Goal: Task Accomplishment & Management: Manage account settings

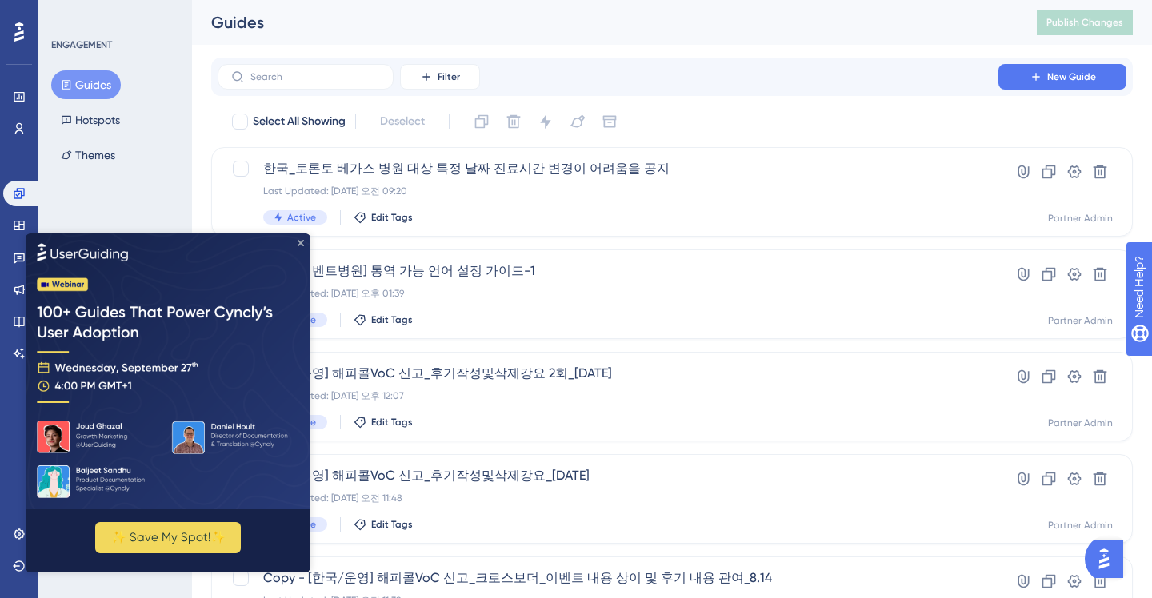
click at [300, 240] on icon "Close Preview" at bounding box center [301, 242] width 6 height 6
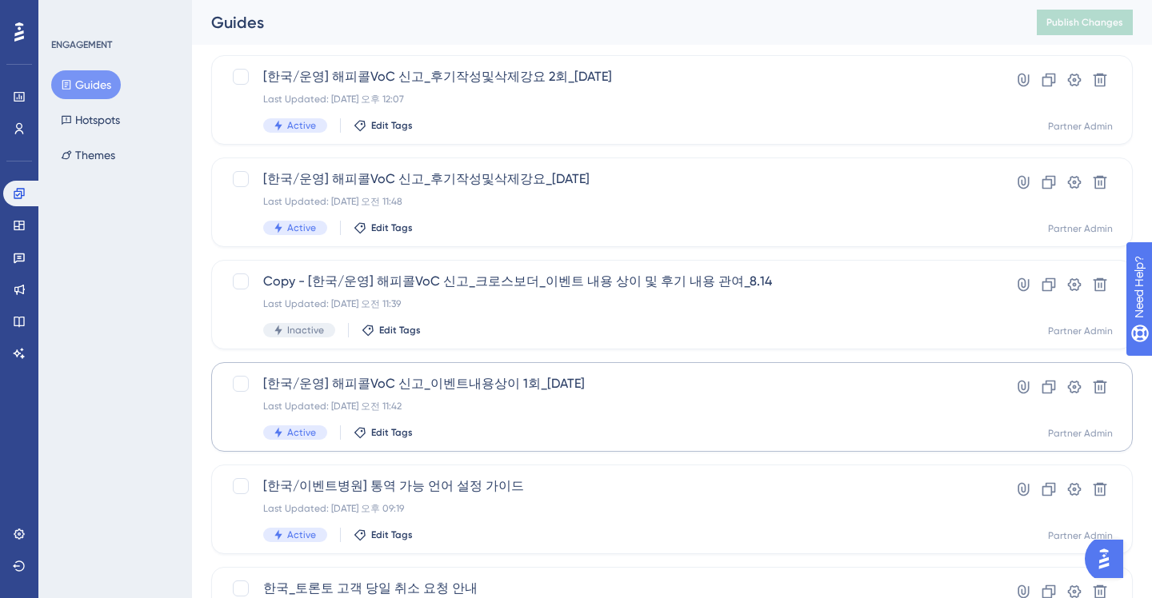
scroll to position [340, 0]
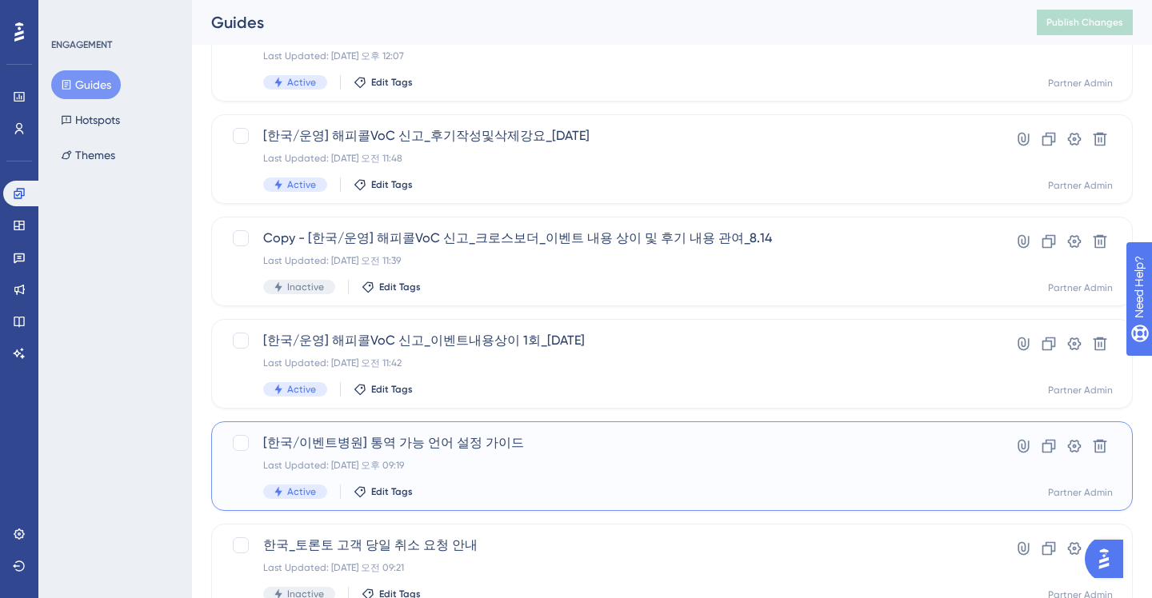
click at [490, 445] on span "[한국/이벤트병원] 통역 가능 언어 설정 가이드" at bounding box center [607, 442] width 689 height 19
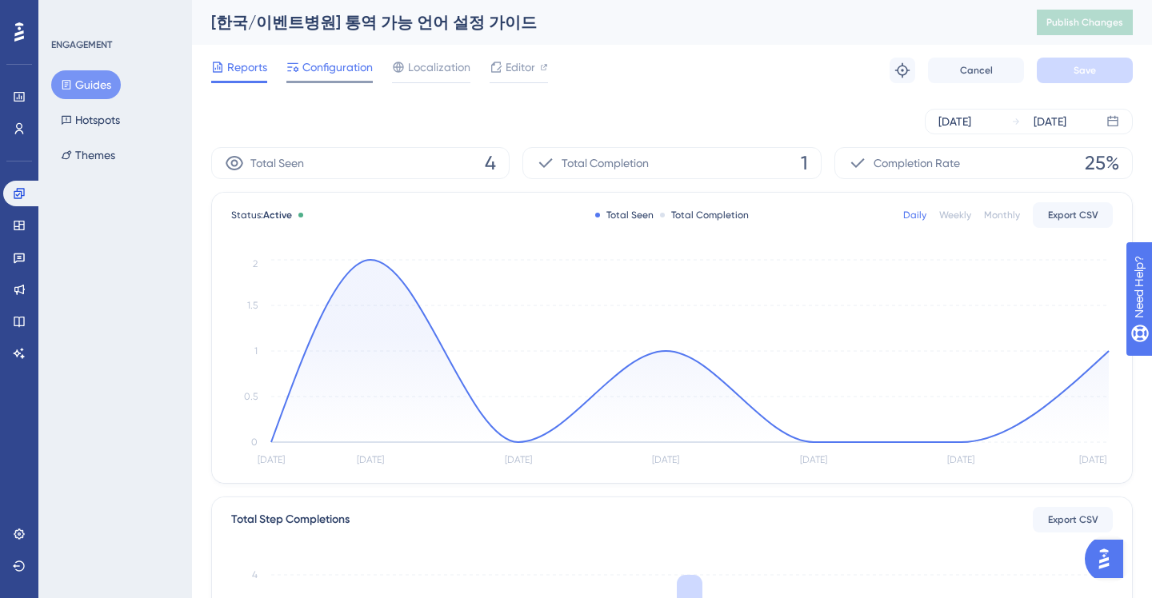
click at [336, 74] on span "Configuration" at bounding box center [337, 67] width 70 height 19
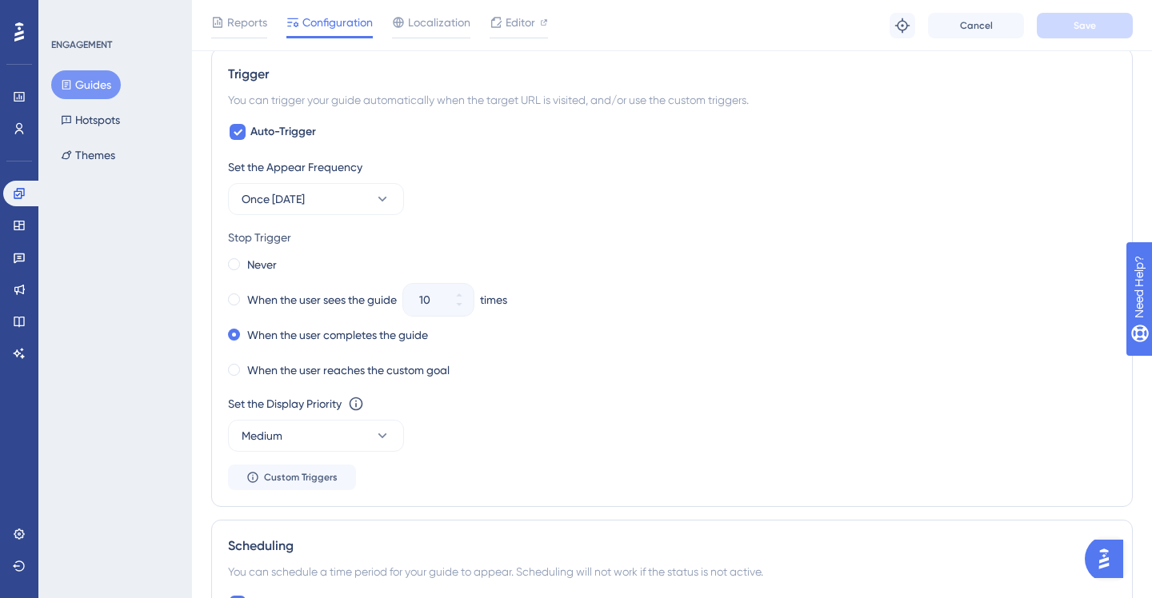
scroll to position [1467, 0]
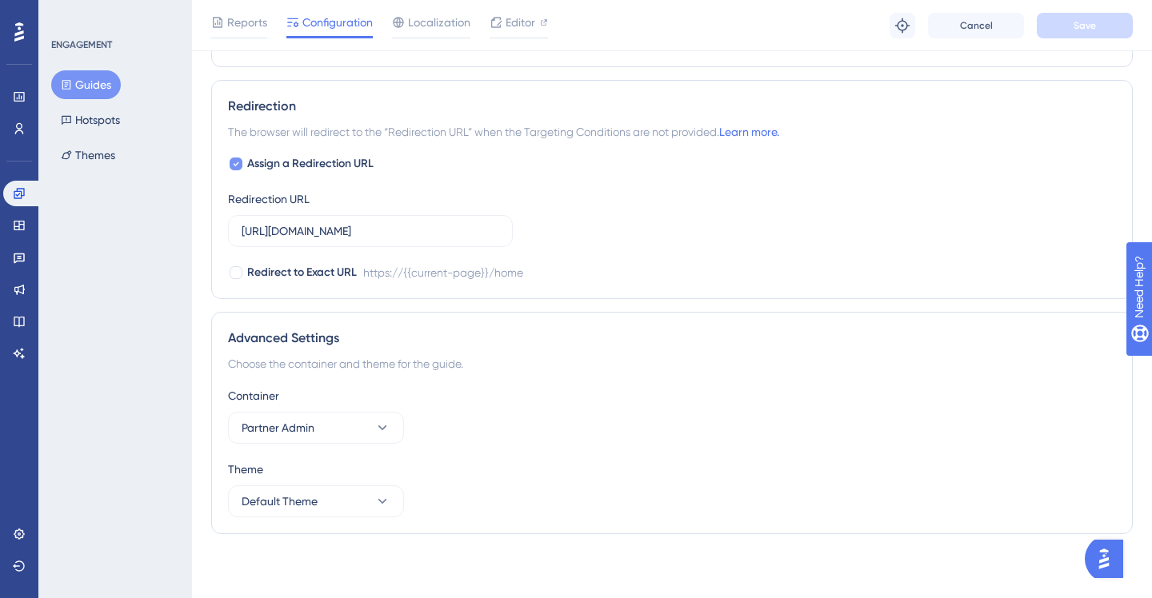
click at [237, 166] on icon at bounding box center [236, 164] width 6 height 13
checkbox input "false"
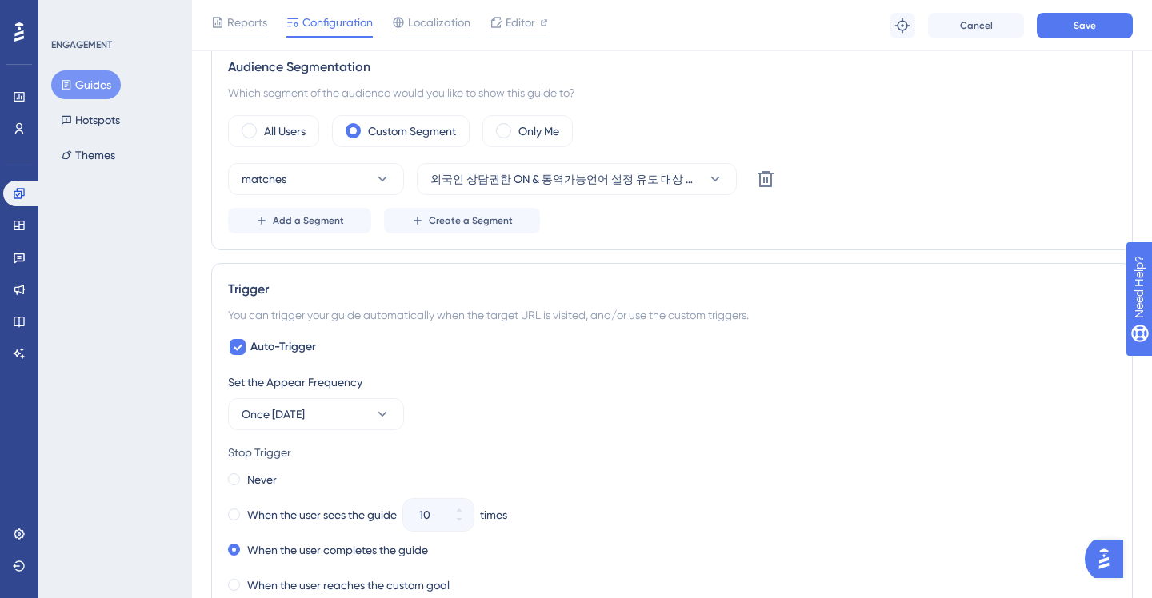
scroll to position [0, 0]
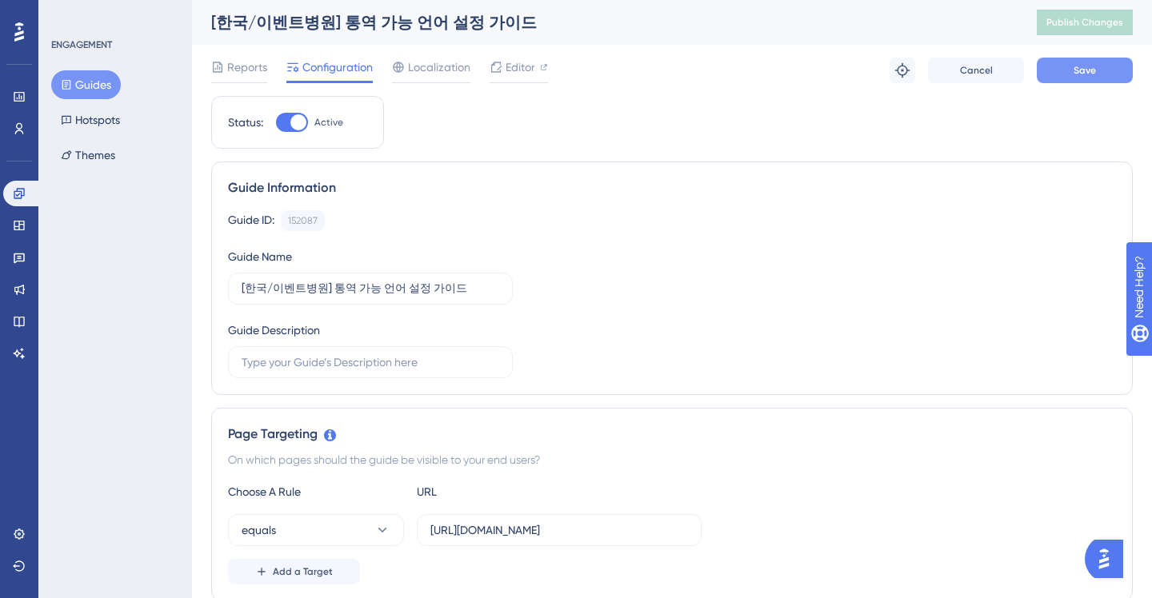
click at [1099, 78] on button "Save" at bounding box center [1084, 71] width 96 height 26
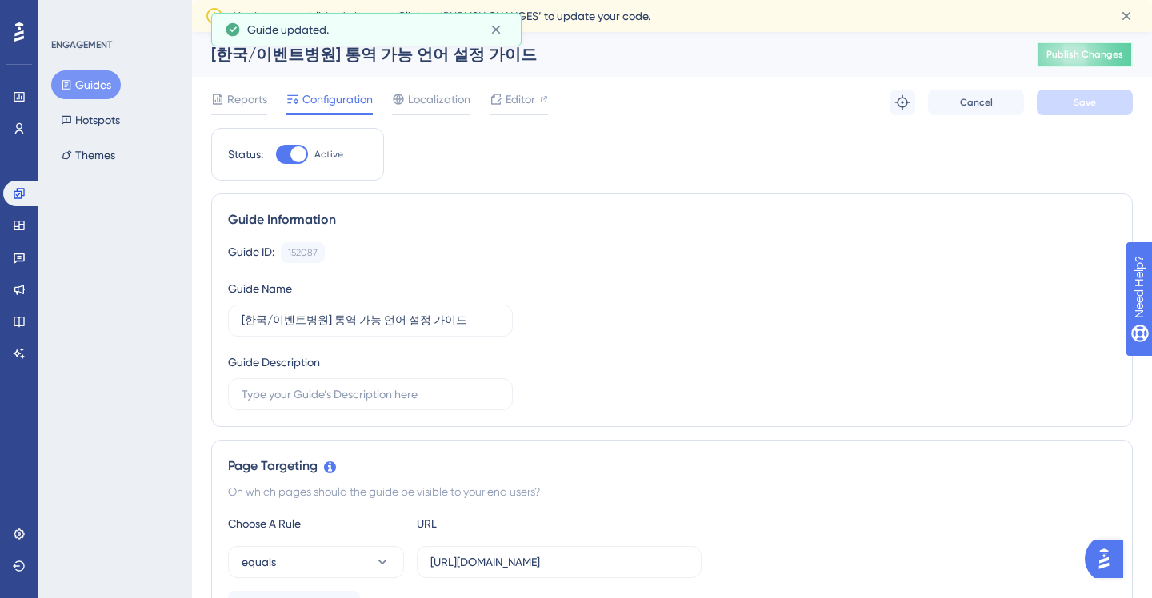
click at [1084, 46] on button "Publish Changes" at bounding box center [1084, 55] width 96 height 26
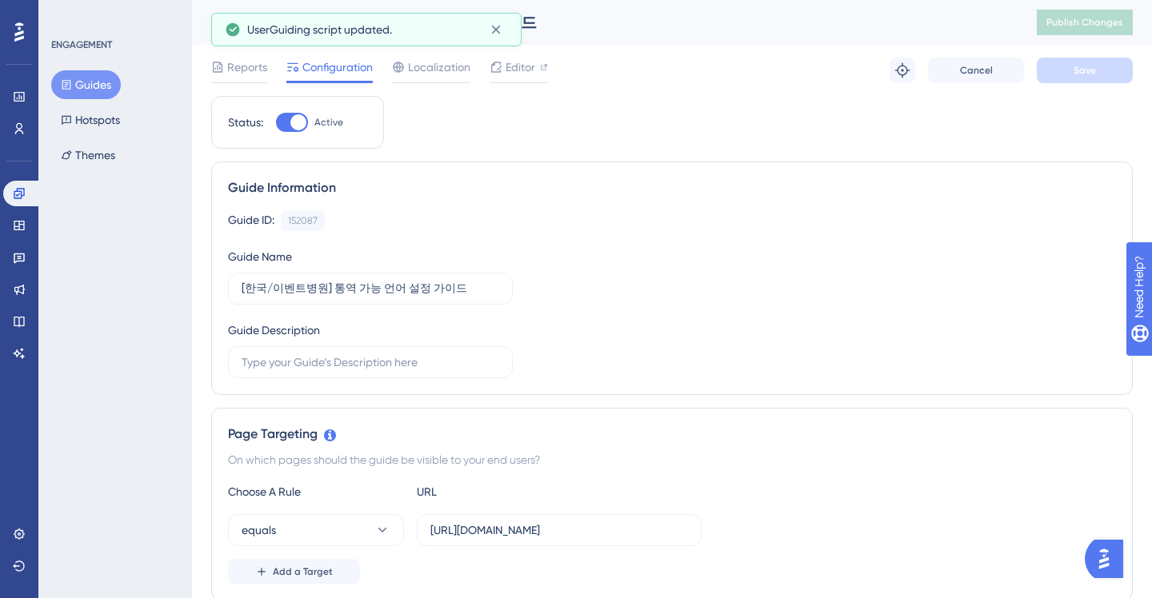
click at [94, 91] on button "Guides" at bounding box center [86, 84] width 70 height 29
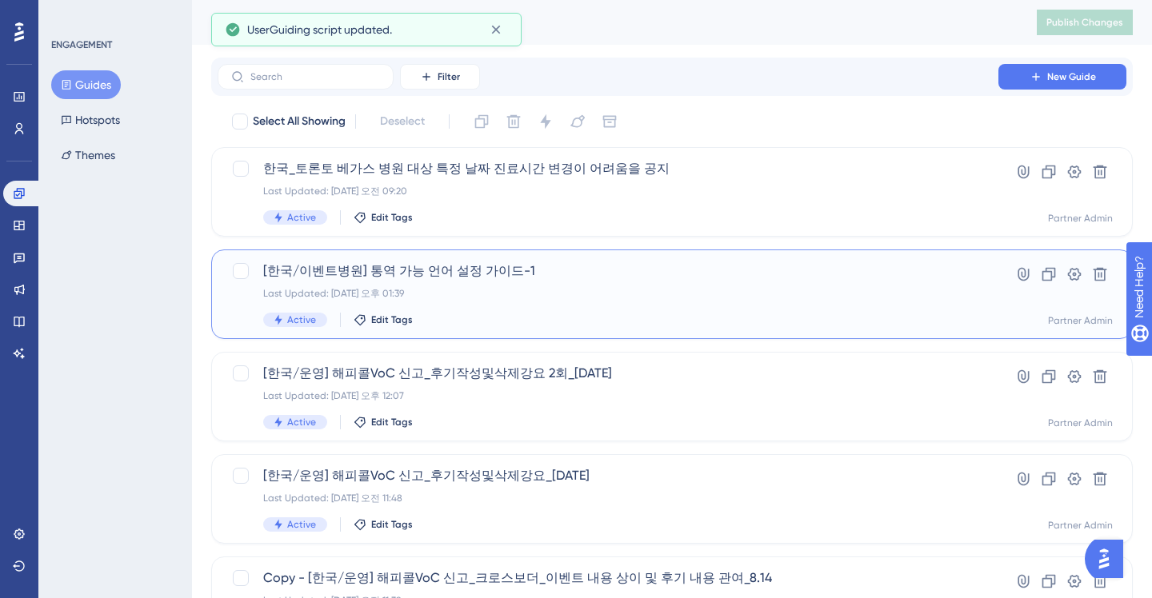
click at [480, 290] on div "Last Updated: [DATE] 오후 01:39" at bounding box center [607, 293] width 689 height 13
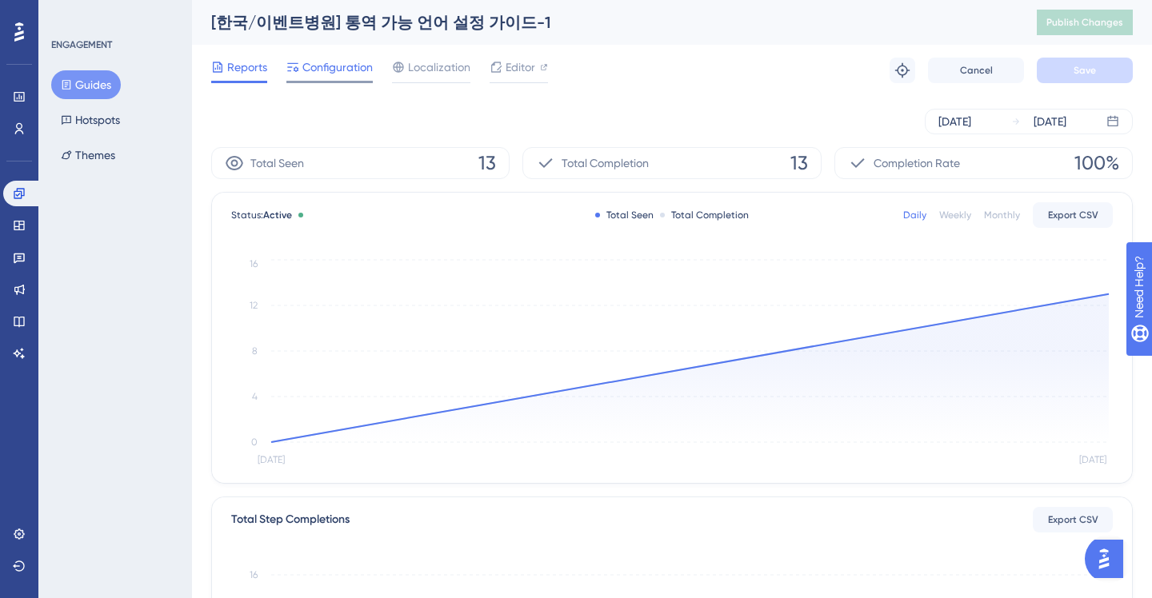
click at [332, 71] on span "Configuration" at bounding box center [337, 67] width 70 height 19
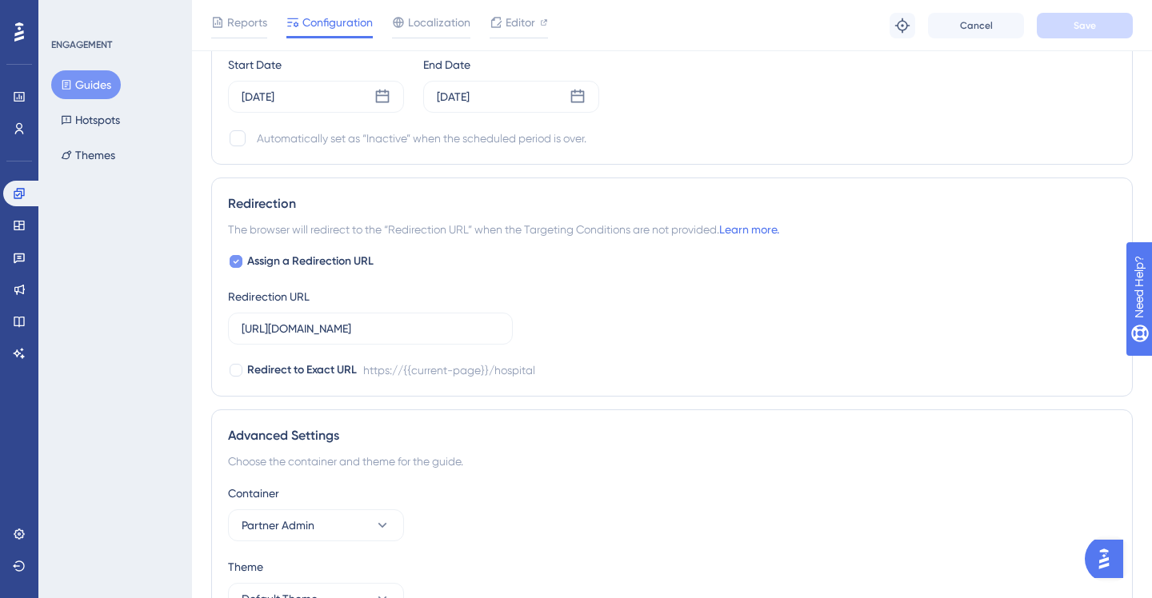
click at [294, 257] on span "Assign a Redirection URL" at bounding box center [310, 261] width 126 height 19
checkbox input "false"
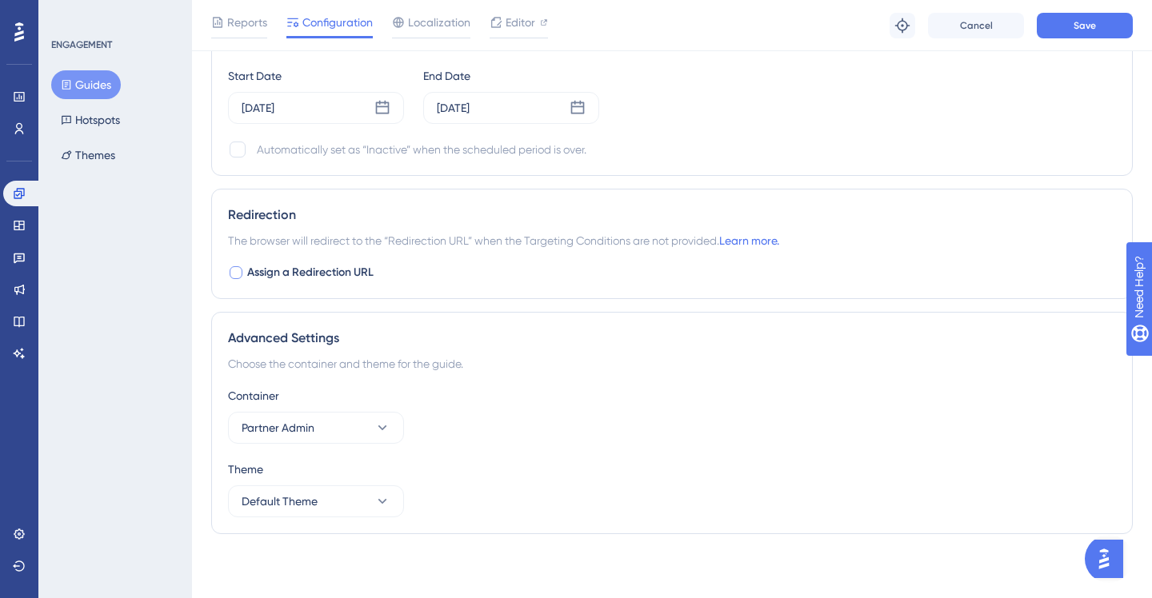
scroll to position [1358, 0]
click at [1048, 29] on button "Save" at bounding box center [1084, 26] width 96 height 26
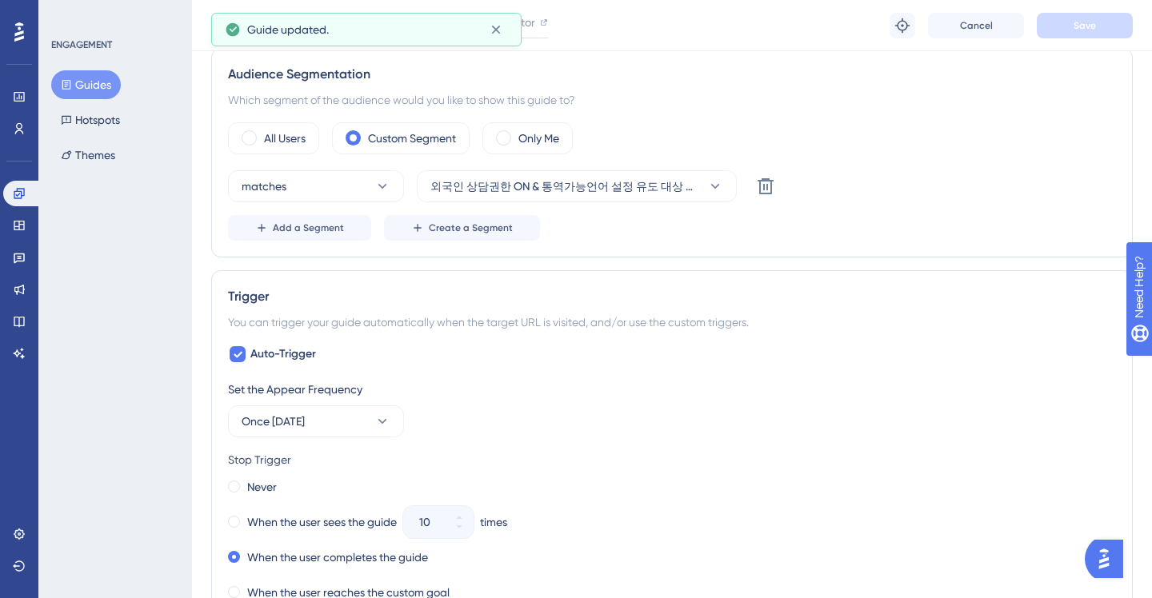
scroll to position [0, 0]
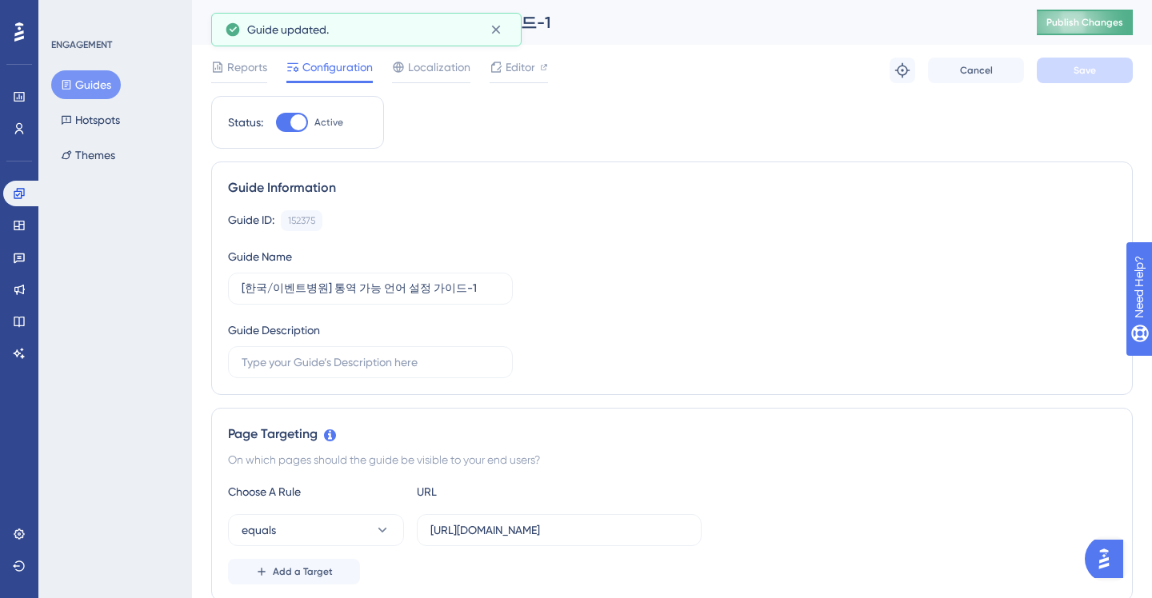
click at [1067, 32] on button "Publish Changes" at bounding box center [1084, 23] width 96 height 26
